Goal: Task Accomplishment & Management: Complete application form

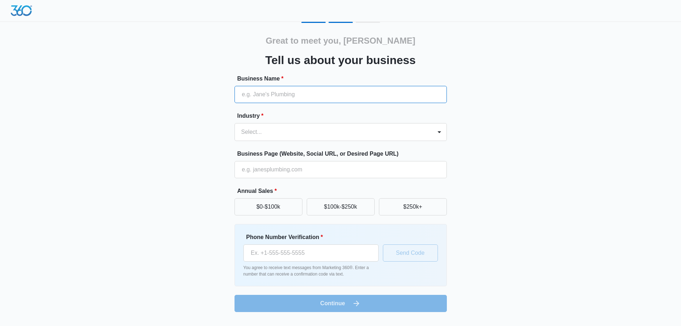
click at [336, 96] on input "Business Name *" at bounding box center [341, 94] width 212 height 17
type input "Method 12:11 Fitness"
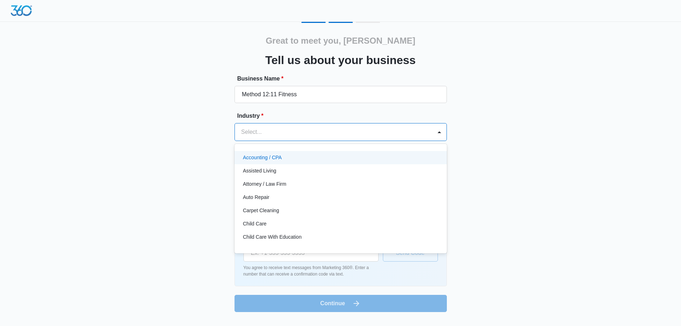
click at [306, 127] on div at bounding box center [332, 132] width 182 height 10
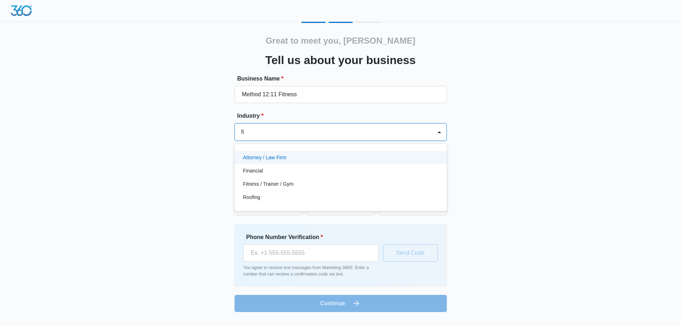
type input "fit"
click at [300, 158] on div "Fitness / Trainer / Gym" at bounding box center [340, 158] width 194 height 8
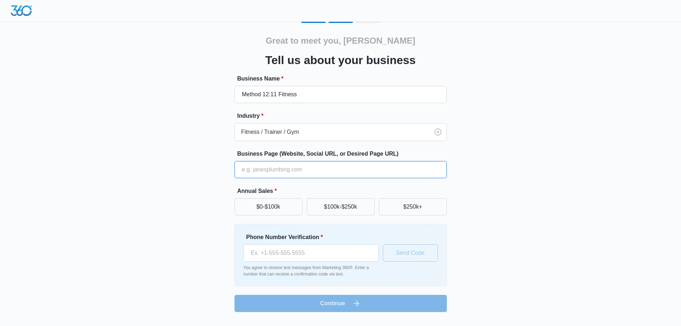
click at [275, 170] on input "Business Page (Website, Social URL, or Desired Page URL)" at bounding box center [341, 169] width 212 height 17
type input "method1211.com"
click at [183, 177] on div "Great to meet you, Carmen Tell us about your business Business Name * Method 12…" at bounding box center [340, 167] width 429 height 290
click at [259, 206] on button "$0-$100k" at bounding box center [269, 206] width 68 height 17
click at [280, 247] on input "Phone Number Verification *" at bounding box center [310, 252] width 135 height 17
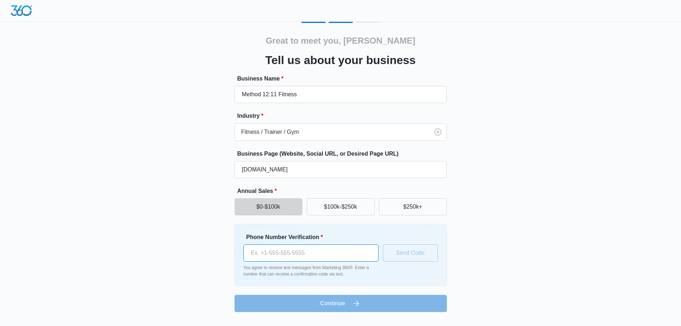
type input "(972) 762-7795"
click at [426, 246] on button "Send Code" at bounding box center [410, 252] width 55 height 17
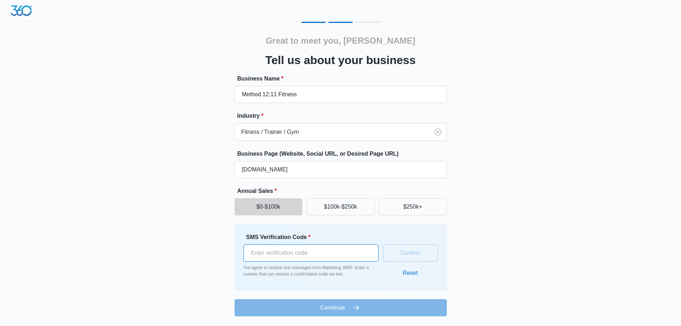
click at [336, 247] on input "SMS Verification Code *" at bounding box center [310, 252] width 135 height 17
type input "573698"
click at [408, 244] on button "Confirm" at bounding box center [410, 252] width 55 height 17
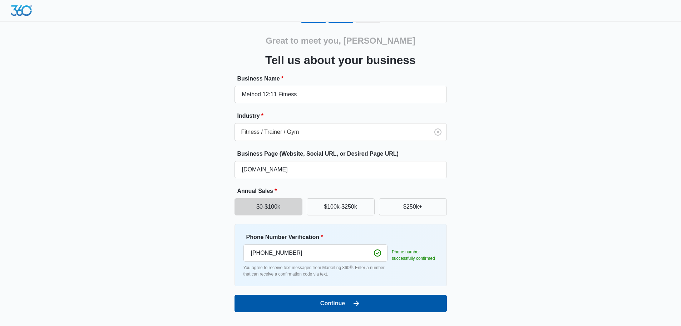
click at [368, 311] on button "Continue" at bounding box center [341, 303] width 212 height 17
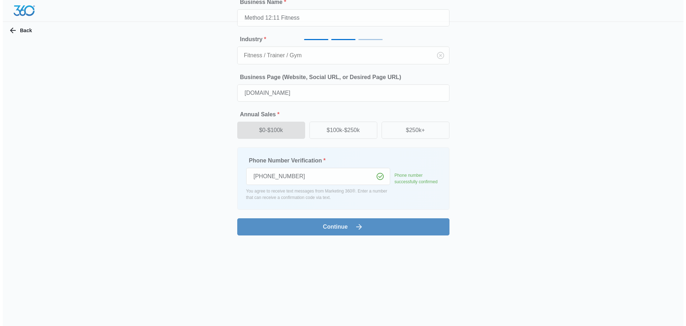
scroll to position [0, 0]
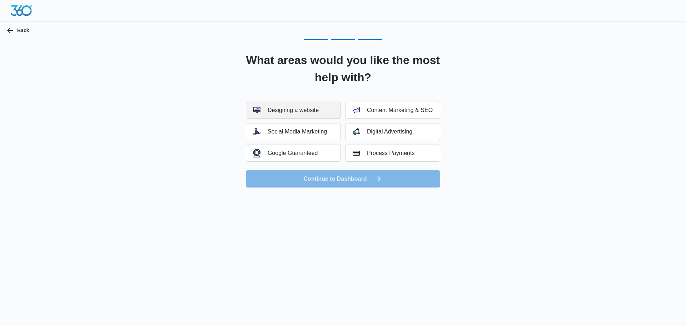
click at [314, 115] on button "Designing a website" at bounding box center [293, 110] width 95 height 17
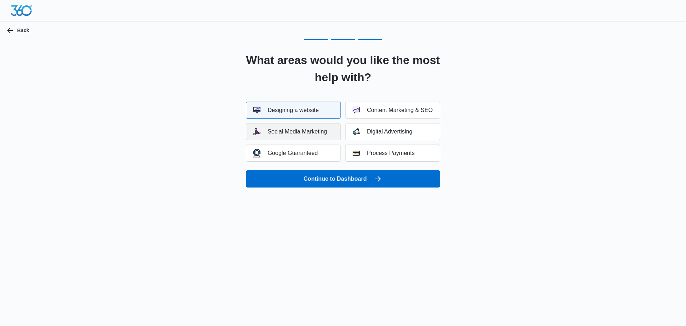
click at [313, 128] on button "Social Media Marketing" at bounding box center [293, 131] width 95 height 17
click at [381, 129] on div "Digital Advertising" at bounding box center [383, 131] width 60 height 7
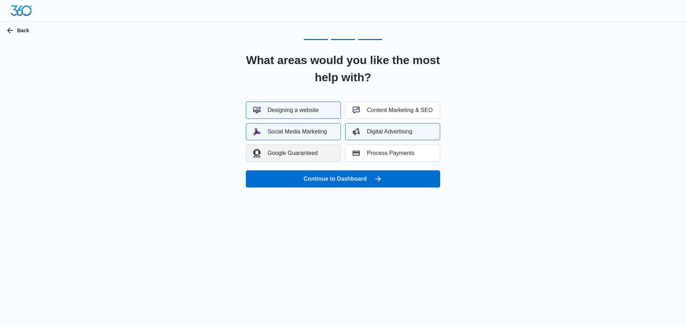
click at [300, 152] on div "Google Guaranteed" at bounding box center [285, 153] width 65 height 8
click at [350, 111] on button "Content Marketing & SEO" at bounding box center [392, 110] width 95 height 17
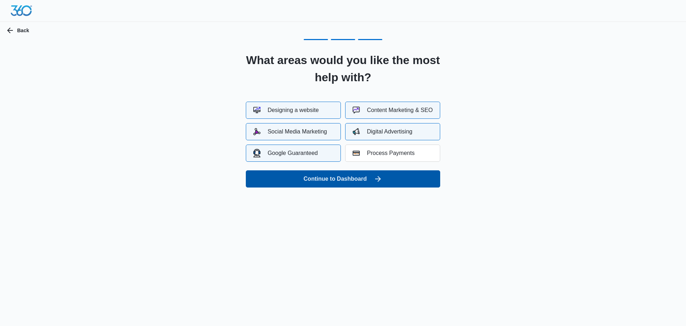
click at [341, 174] on button "Continue to Dashboard" at bounding box center [343, 178] width 194 height 17
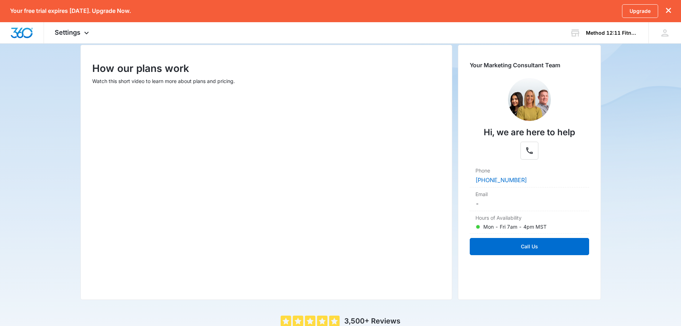
scroll to position [87, 0]
click at [519, 202] on dd "-" at bounding box center [529, 204] width 108 height 9
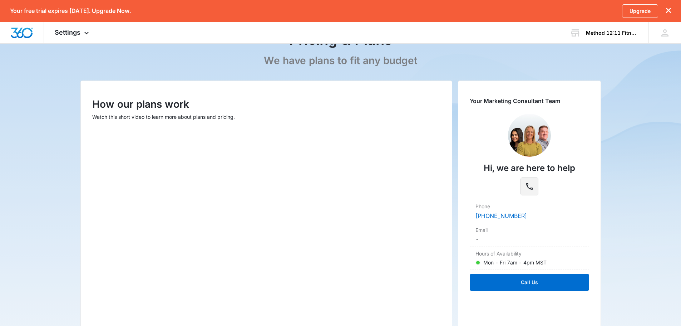
scroll to position [51, 0]
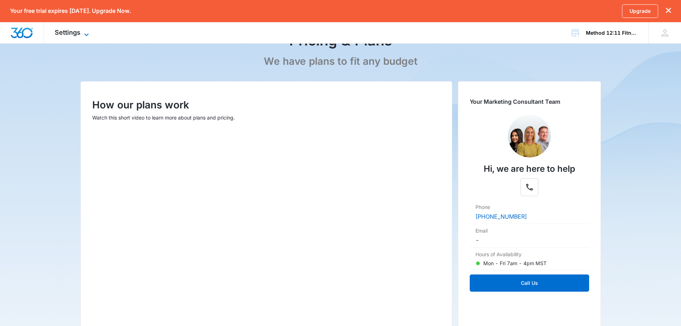
click at [74, 34] on span "Settings" at bounding box center [68, 33] width 26 height 8
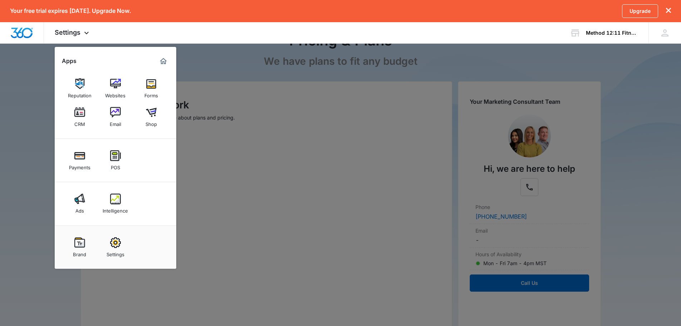
click at [39, 102] on div at bounding box center [340, 163] width 681 height 326
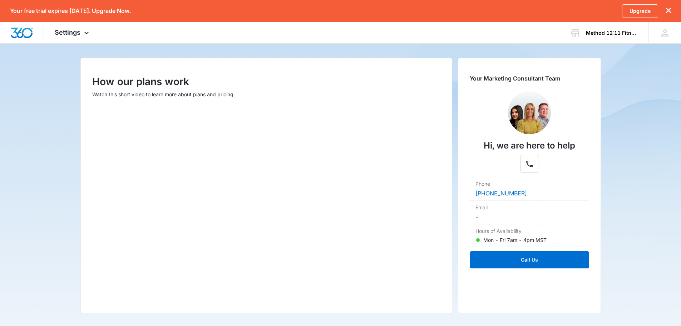
scroll to position [0, 0]
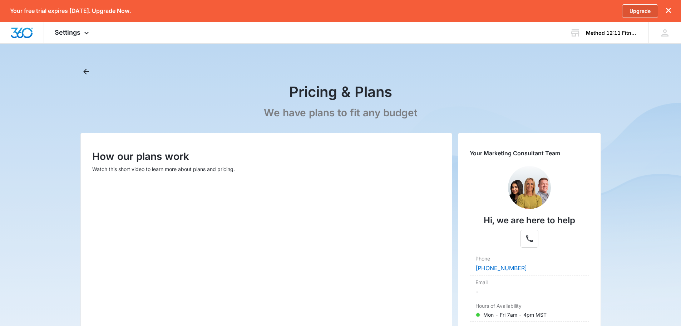
click at [651, 12] on link "Upgrade" at bounding box center [640, 11] width 36 height 14
click at [364, 108] on p "We have plans to fit any budget" at bounding box center [341, 113] width 154 height 13
click at [316, 110] on p "We have plans to fit any budget" at bounding box center [341, 113] width 154 height 13
click at [86, 71] on icon "Back" at bounding box center [86, 71] width 9 height 9
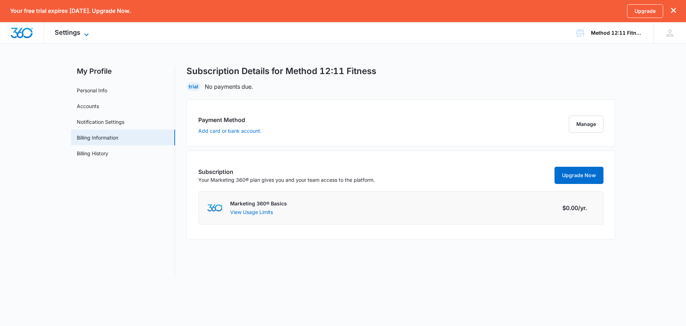
click at [75, 30] on span "Settings" at bounding box center [68, 33] width 26 height 8
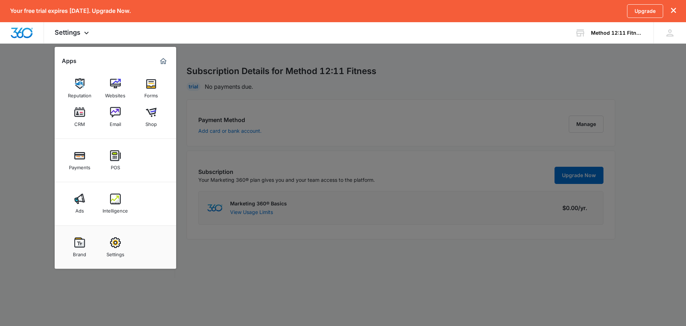
click at [24, 72] on div at bounding box center [343, 163] width 686 height 326
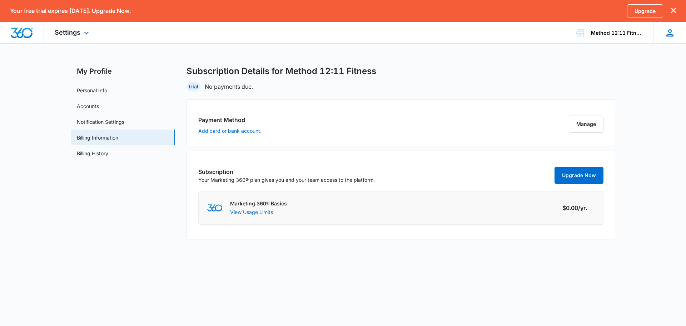
click at [667, 28] on icon at bounding box center [670, 33] width 11 height 11
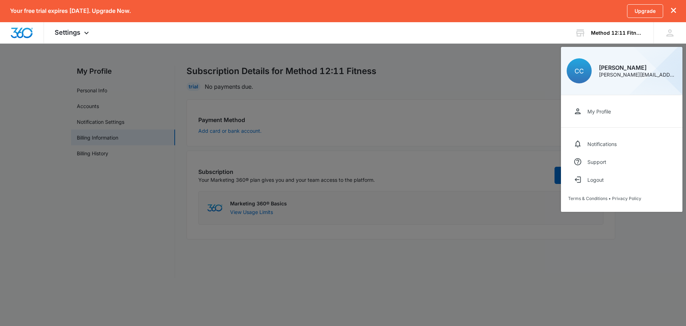
drag, startPoint x: 442, startPoint y: 63, endPoint x: 425, endPoint y: 62, distance: 17.2
click at [431, 62] on div at bounding box center [343, 163] width 686 height 326
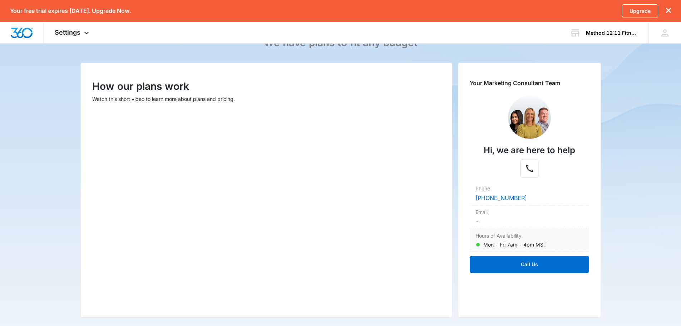
scroll to position [71, 0]
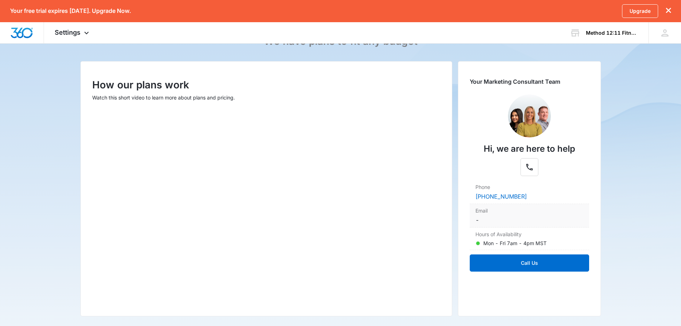
click at [483, 218] on dd "-" at bounding box center [529, 220] width 108 height 9
click at [509, 214] on dt "Email" at bounding box center [529, 211] width 108 height 8
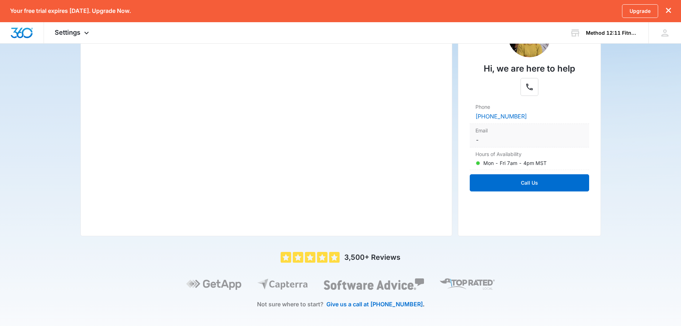
scroll to position [0, 0]
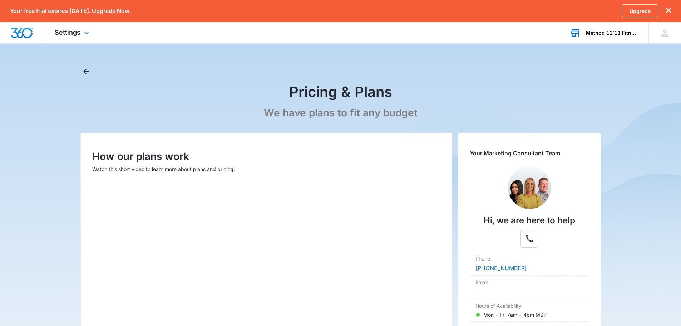
click at [613, 33] on div "Method 12:11 Fitness" at bounding box center [612, 33] width 52 height 6
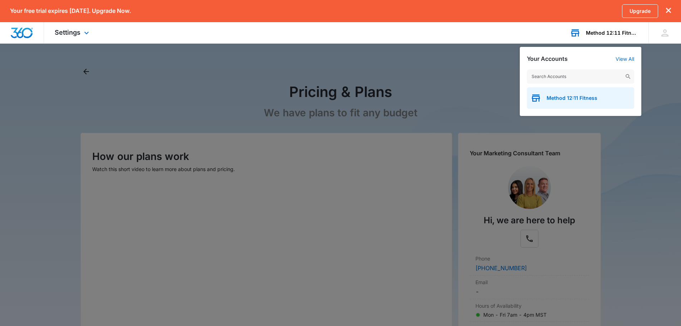
click at [585, 100] on span "Method 12:11 Fitness" at bounding box center [572, 98] width 51 height 6
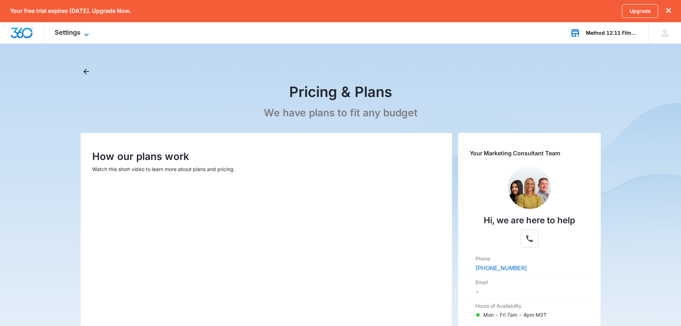
click at [74, 35] on span "Settings" at bounding box center [68, 33] width 26 height 8
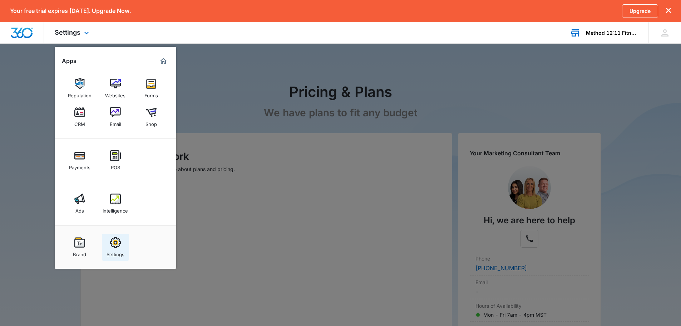
click at [115, 244] on img at bounding box center [115, 242] width 11 height 11
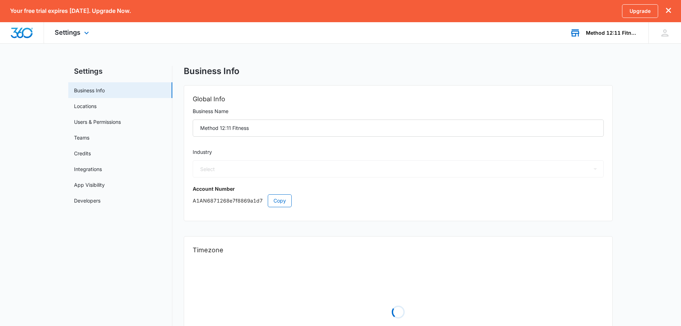
select select "36"
select select "US"
select select "America/[GEOGRAPHIC_DATA]"
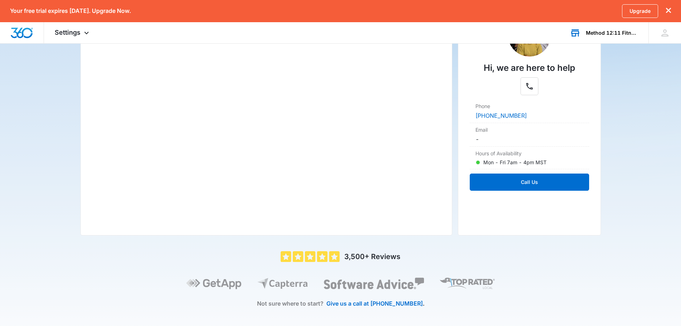
scroll to position [159, 0]
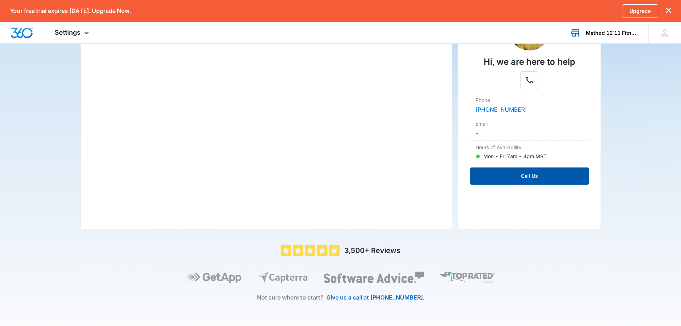
click at [507, 174] on button "Call Us" at bounding box center [529, 175] width 119 height 17
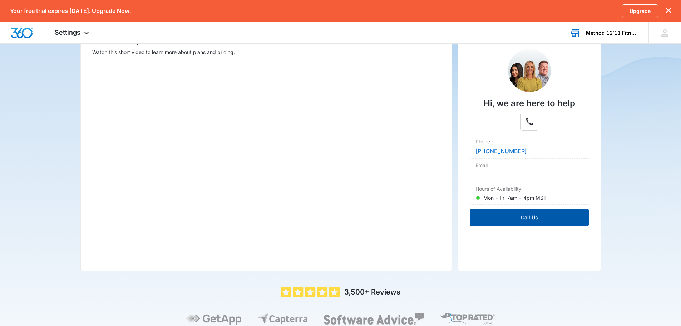
scroll to position [16, 0]
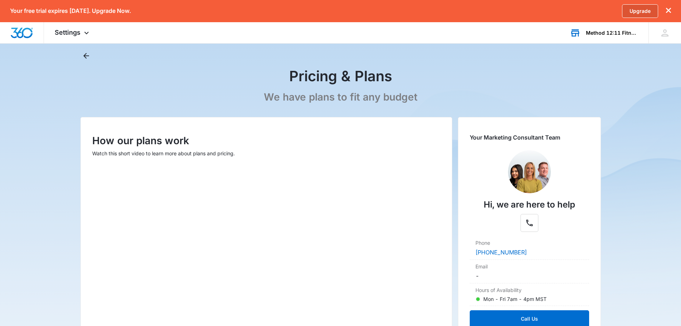
click at [641, 16] on link "Upgrade" at bounding box center [640, 11] width 36 height 14
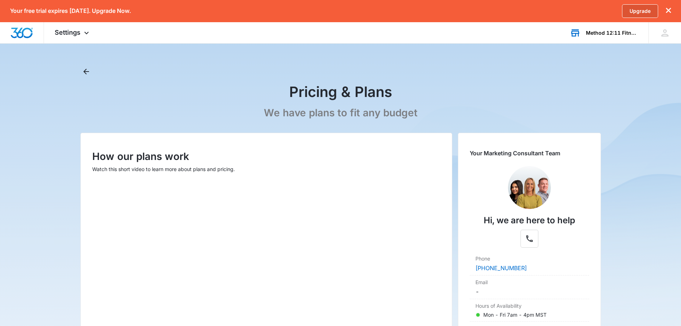
click at [631, 7] on link "Upgrade" at bounding box center [640, 11] width 36 height 14
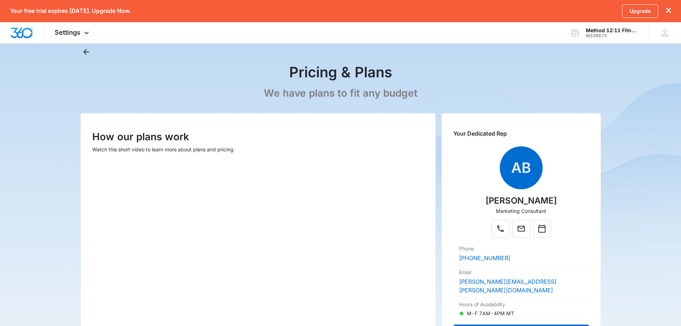
scroll to position [36, 0]
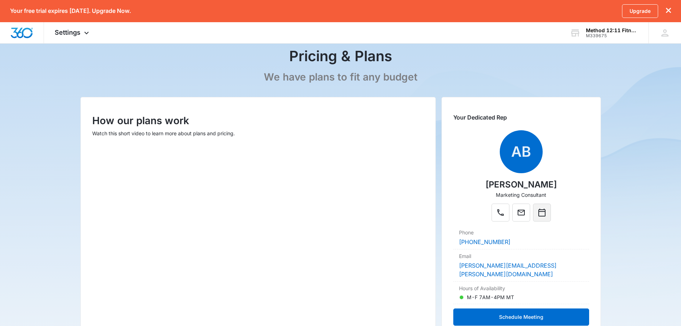
click at [546, 214] on icon "Calendar" at bounding box center [541, 212] width 7 height 8
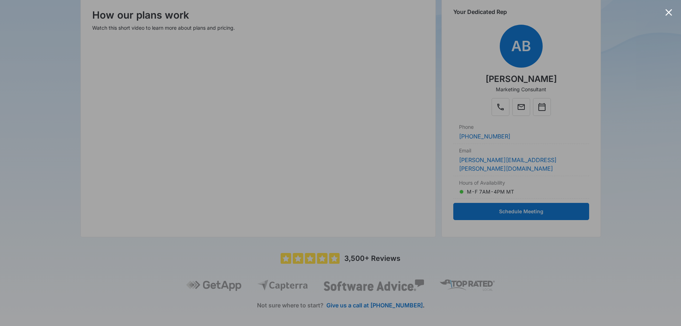
scroll to position [143, 0]
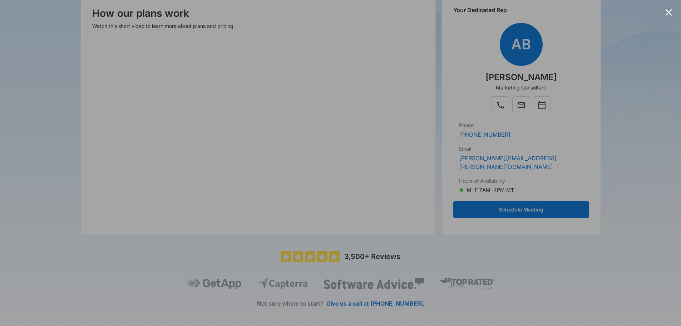
click at [80, 167] on div at bounding box center [340, 163] width 681 height 326
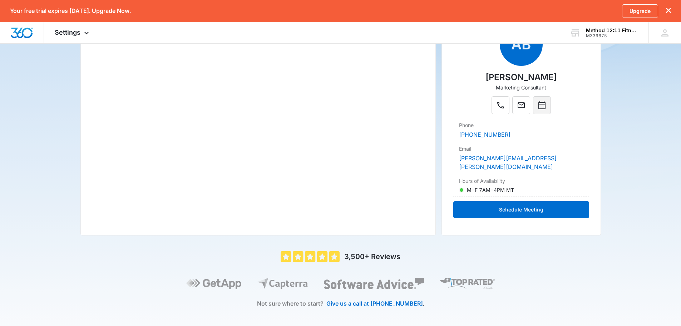
click at [545, 110] on button "Calendar" at bounding box center [542, 105] width 18 height 18
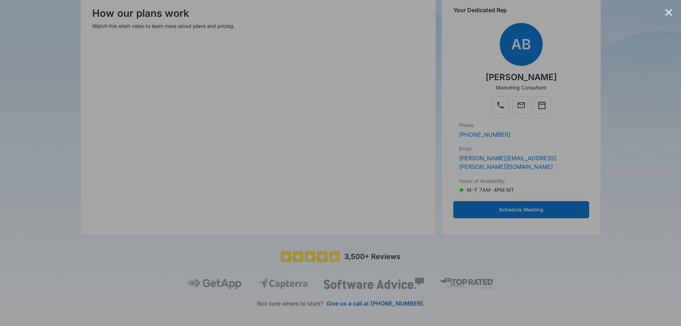
click at [62, 146] on div at bounding box center [340, 163] width 681 height 326
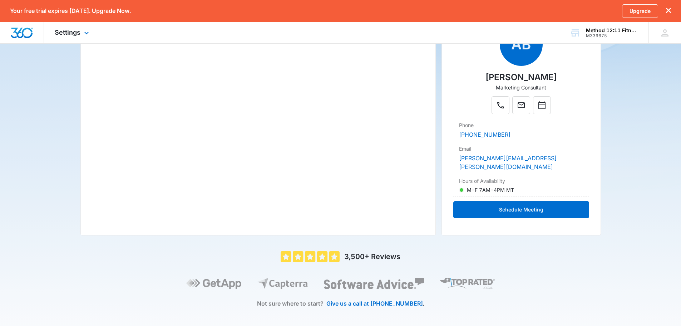
click at [164, 28] on div "Settings Apps Reputation Websites Forms CRM Email Shop Payments POS Ads Intelli…" at bounding box center [340, 32] width 681 height 21
click at [69, 31] on span "Settings" at bounding box center [68, 33] width 26 height 8
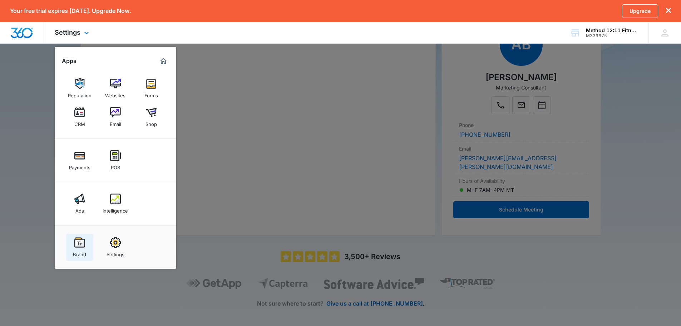
click at [83, 241] on img at bounding box center [79, 242] width 11 height 11
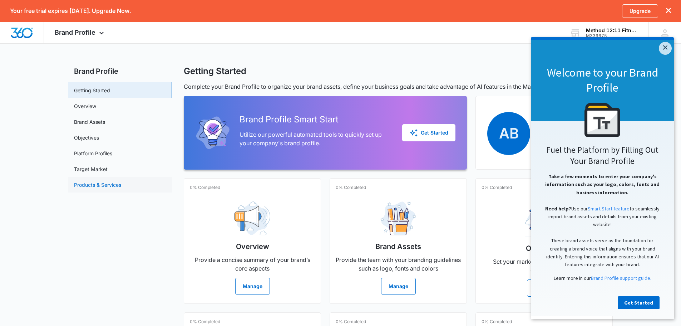
click at [110, 188] on link "Products & Services" at bounding box center [97, 185] width 47 height 8
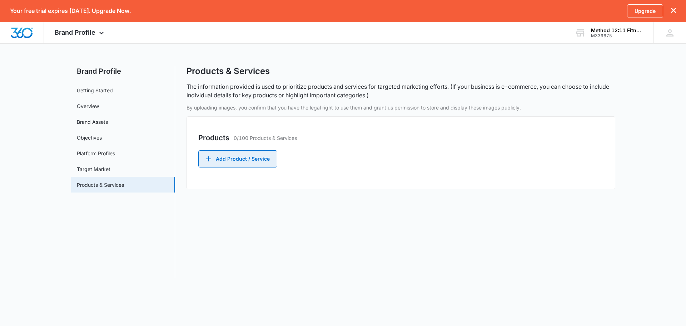
click at [249, 160] on button "Add Product / Service" at bounding box center [237, 158] width 79 height 17
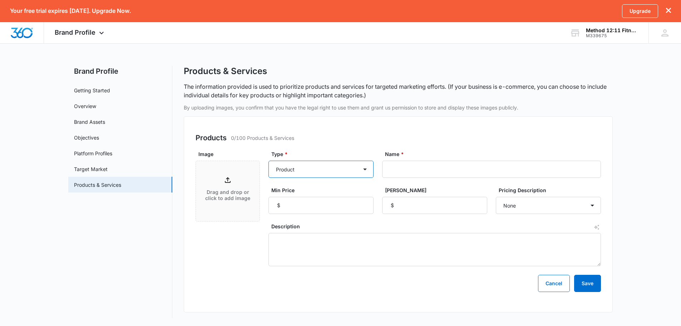
drag, startPoint x: 306, startPoint y: 178, endPoint x: 312, endPoint y: 168, distance: 11.0
click at [308, 176] on select "Product Product category Service Service category" at bounding box center [320, 169] width 105 height 17
select select "product-category"
click at [268, 162] on select "Product Product category Service Service category" at bounding box center [320, 169] width 105 height 17
click at [148, 233] on nav "Brand Profile Getting Started Overview Brand Assets Objectives Platform Profile…" at bounding box center [120, 192] width 104 height 252
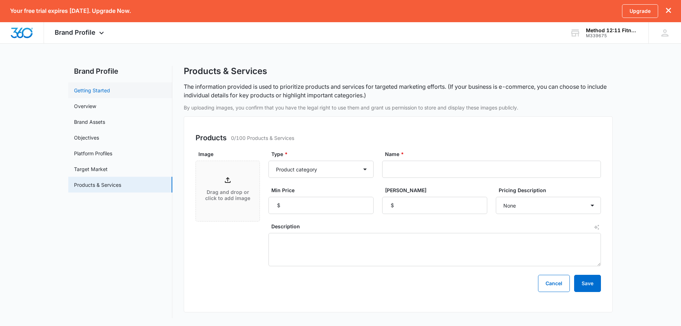
click at [97, 94] on link "Getting Started" at bounding box center [92, 91] width 36 height 8
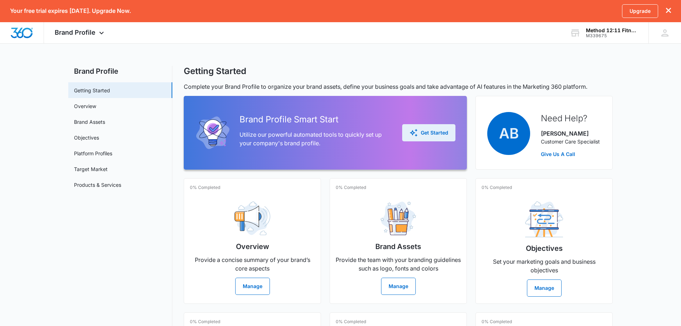
click at [430, 135] on div "Get Started" at bounding box center [428, 132] width 39 height 9
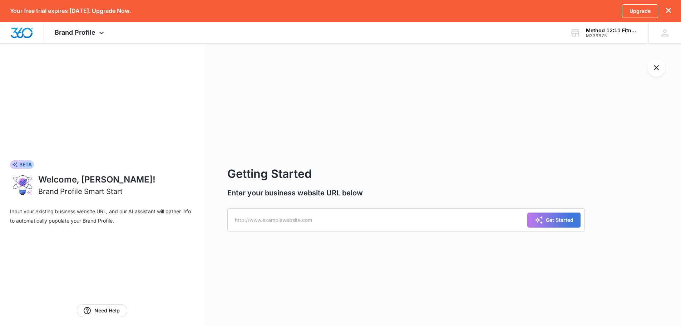
click at [338, 234] on div "Getting Started Enter your business website URL below Get Started" at bounding box center [442, 195] width 477 height 304
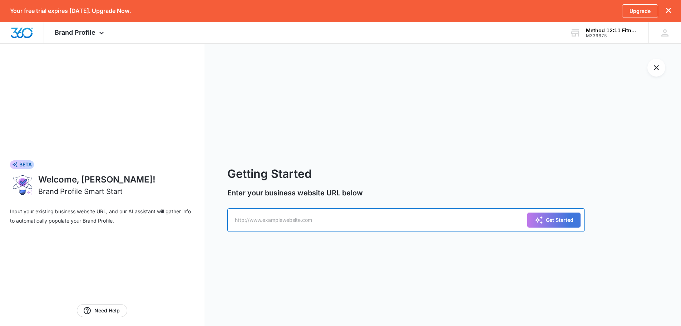
click at [339, 224] on input "text" at bounding box center [405, 220] width 357 height 24
type input "method1211.com"
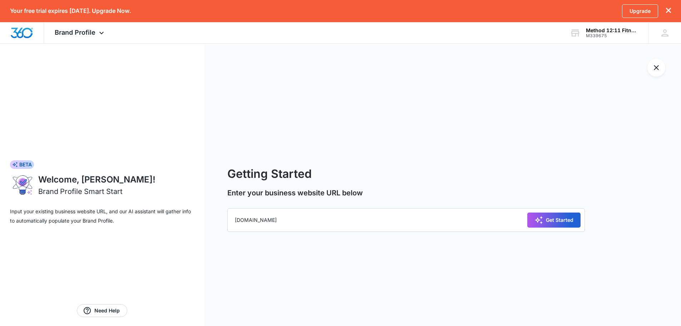
drag, startPoint x: 560, startPoint y: 218, endPoint x: 542, endPoint y: 214, distance: 18.3
click at [559, 218] on div "Get Started" at bounding box center [553, 220] width 39 height 9
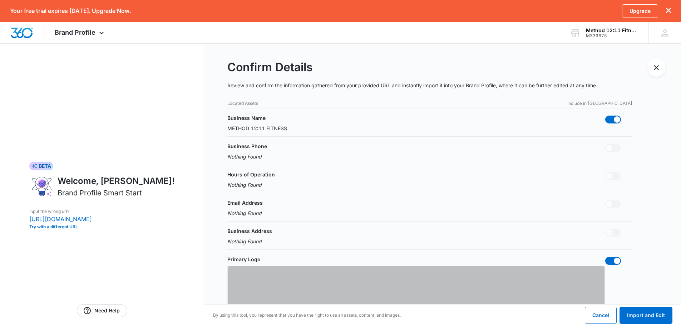
click at [287, 158] on div "Business Phone Nothing Found" at bounding box center [429, 151] width 405 height 18
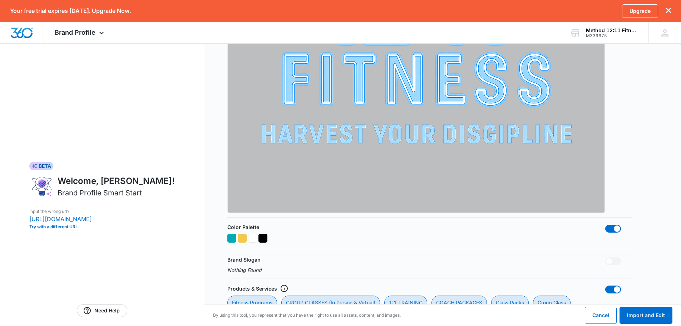
scroll to position [500, 0]
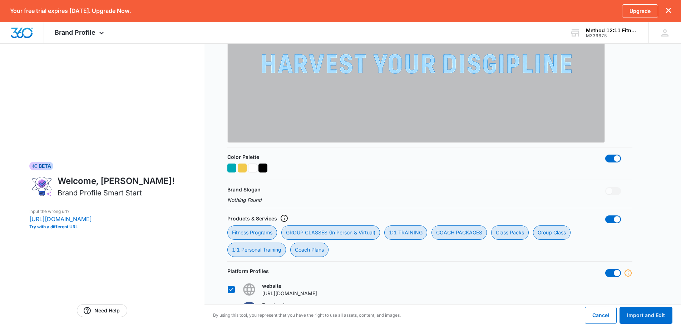
click at [303, 173] on div "Color Palette" at bounding box center [429, 164] width 405 height 22
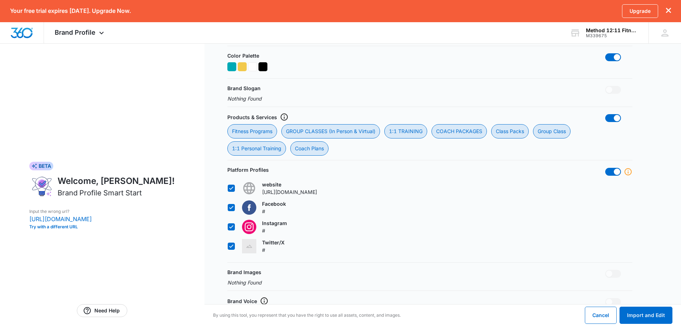
scroll to position [608, 0]
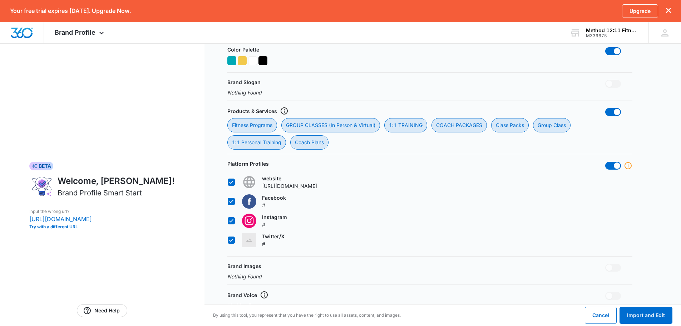
click at [271, 209] on p "#" at bounding box center [274, 205] width 24 height 8
click at [228, 202] on input "Facebook #" at bounding box center [227, 201] width 0 height 0
checkbox input "false"
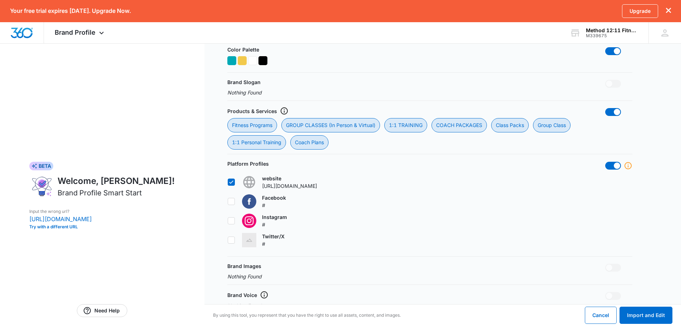
click at [271, 209] on p "#" at bounding box center [274, 205] width 24 height 8
click at [228, 202] on input "Facebook #" at bounding box center [227, 201] width 0 height 0
checkbox input "true"
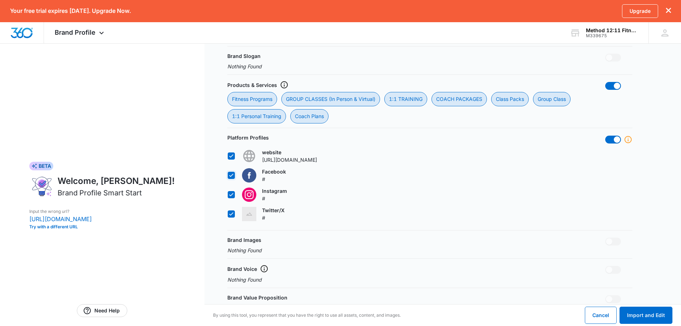
scroll to position [668, 0]
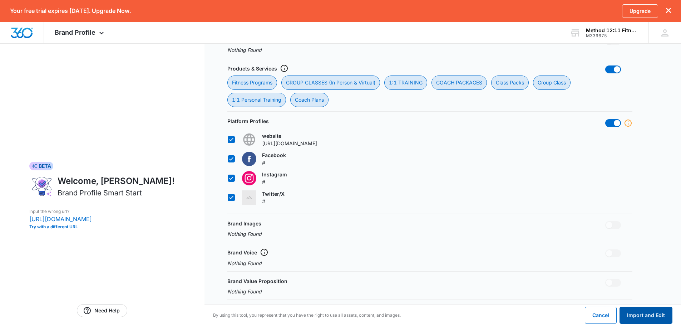
click at [633, 311] on button "Import and Edit" at bounding box center [646, 314] width 53 height 17
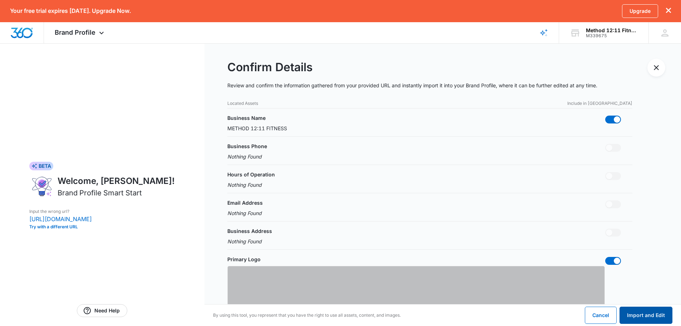
click at [621, 316] on button "Import and Edit" at bounding box center [646, 314] width 53 height 17
click at [641, 311] on button "Import and Edit" at bounding box center [646, 314] width 53 height 17
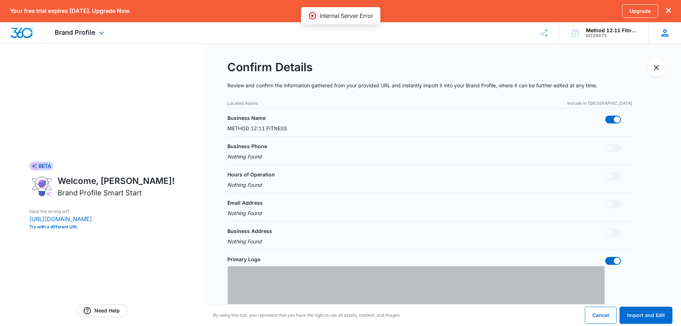
click at [664, 31] on icon at bounding box center [664, 32] width 7 height 7
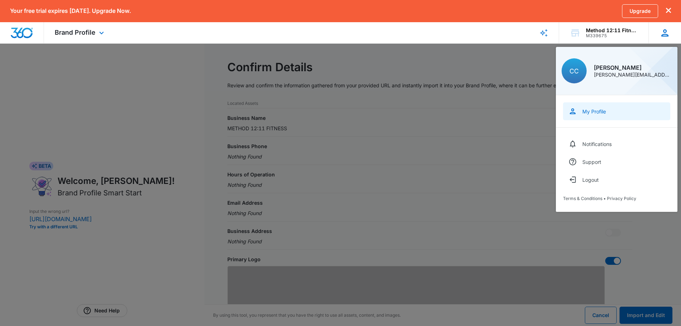
click at [595, 109] on div "My Profile" at bounding box center [594, 111] width 24 height 6
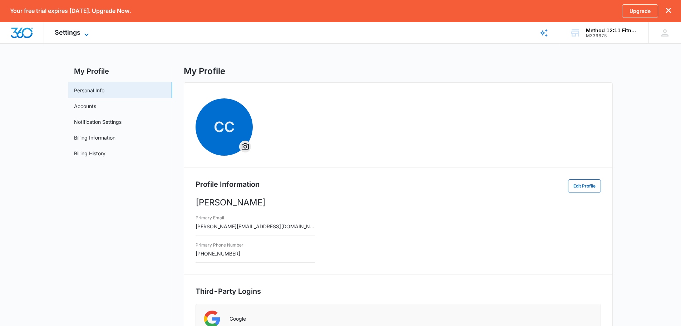
click at [73, 36] on span "Settings" at bounding box center [68, 33] width 26 height 8
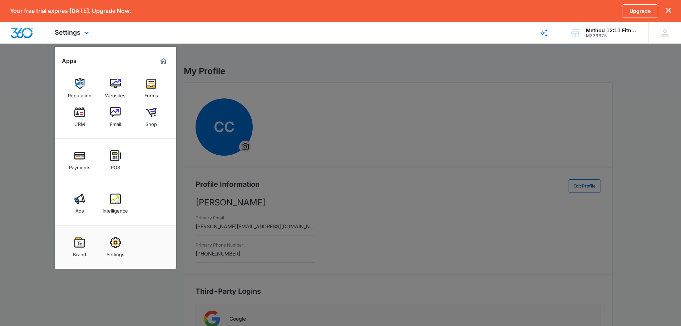
click at [87, 232] on div "Brand Settings" at bounding box center [116, 246] width 122 height 43
click at [85, 244] on img at bounding box center [79, 242] width 11 height 11
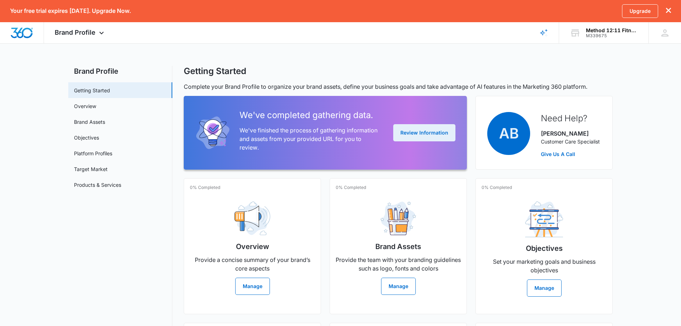
click at [404, 141] on button "Review Information" at bounding box center [424, 132] width 62 height 17
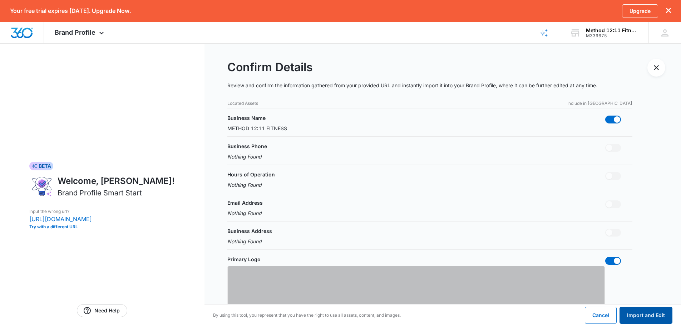
click at [640, 314] on button "Import and Edit" at bounding box center [646, 314] width 53 height 17
